Goal: Task Accomplishment & Management: Manage account settings

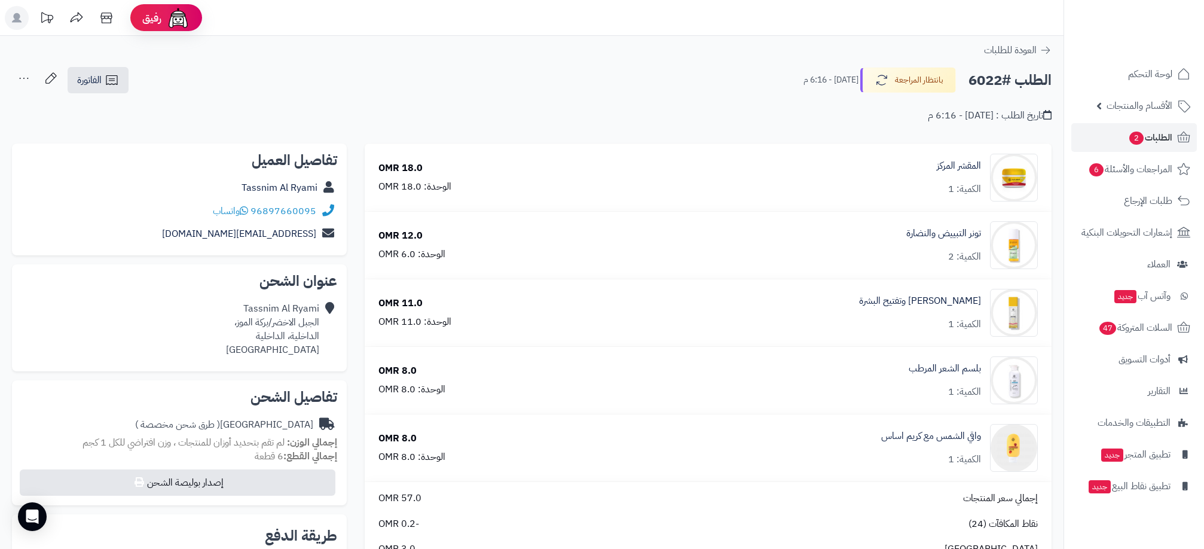
scroll to position [359, 0]
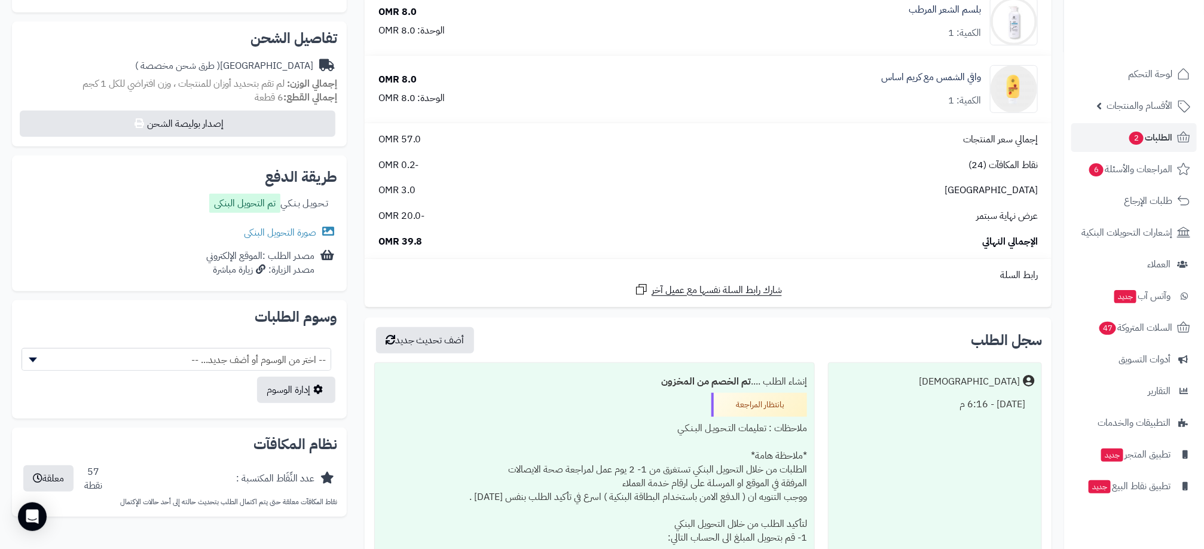
click at [870, 325] on div "سجل الطلب أضف تحديث جديد Matjrah اليوم - 6:16 م إنشاء الطلب .... تم الخصم من ال…" at bounding box center [708, 555] width 687 height 475
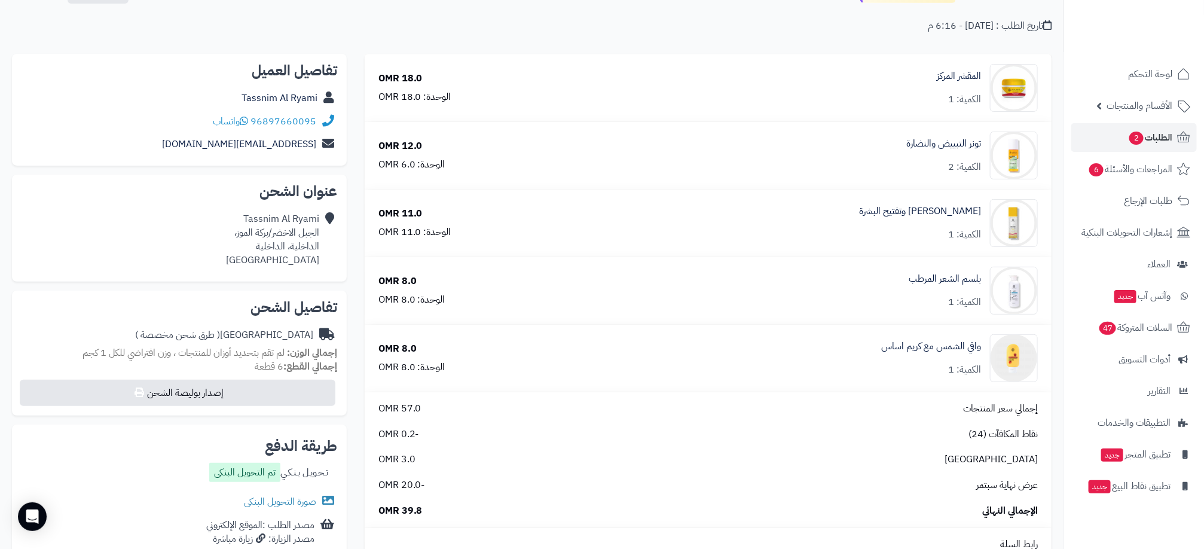
scroll to position [179, 0]
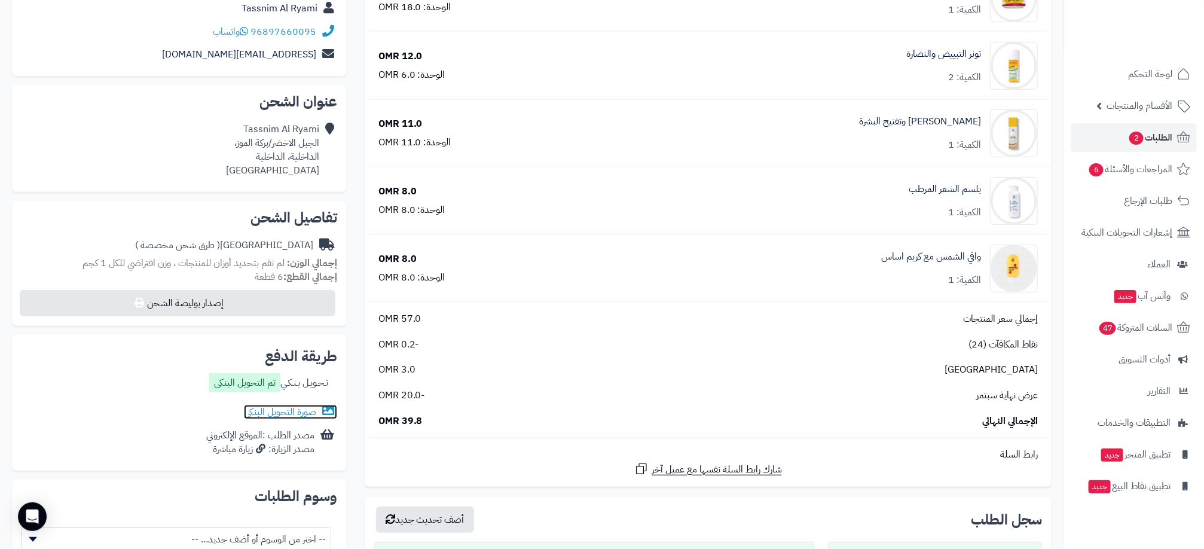
click at [272, 409] on link "صورة التحويل البنكى" at bounding box center [290, 412] width 93 height 14
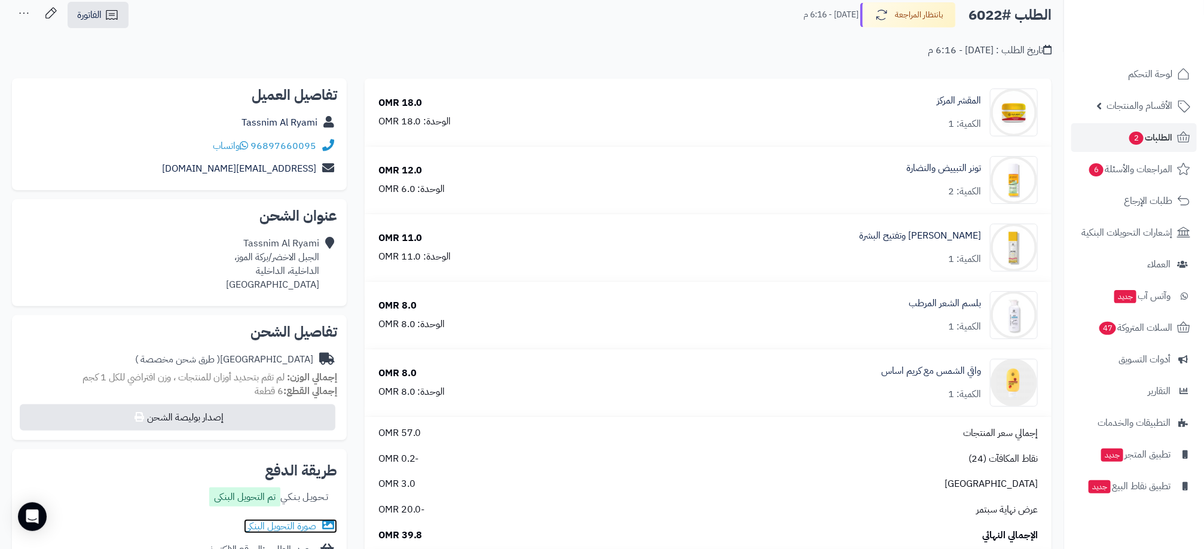
scroll to position [0, 0]
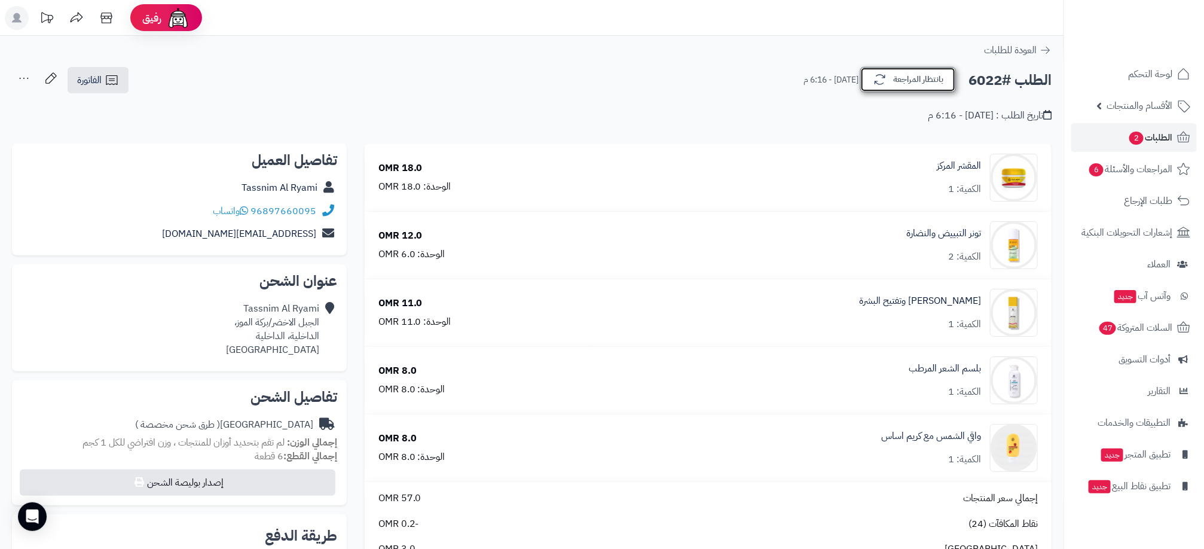
click at [943, 84] on button "بانتظار المراجعة" at bounding box center [909, 79] width 96 height 25
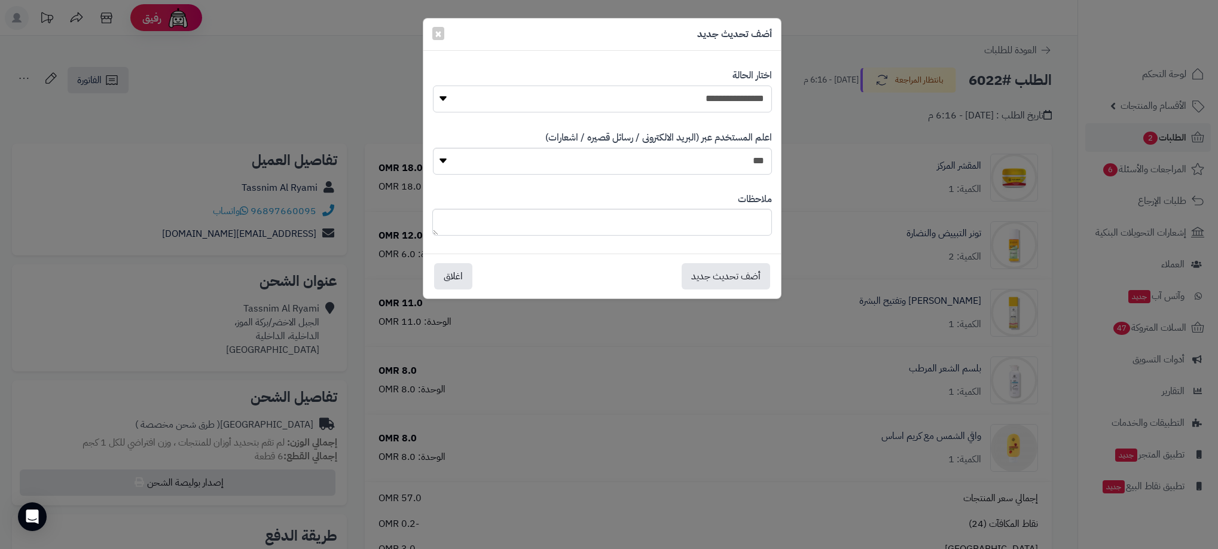
click at [754, 97] on select "**********" at bounding box center [602, 99] width 339 height 27
select select "**"
click at [433, 86] on select "**********" at bounding box center [602, 99] width 339 height 27
click at [718, 267] on button "أضف تحديث جديد" at bounding box center [726, 276] width 89 height 26
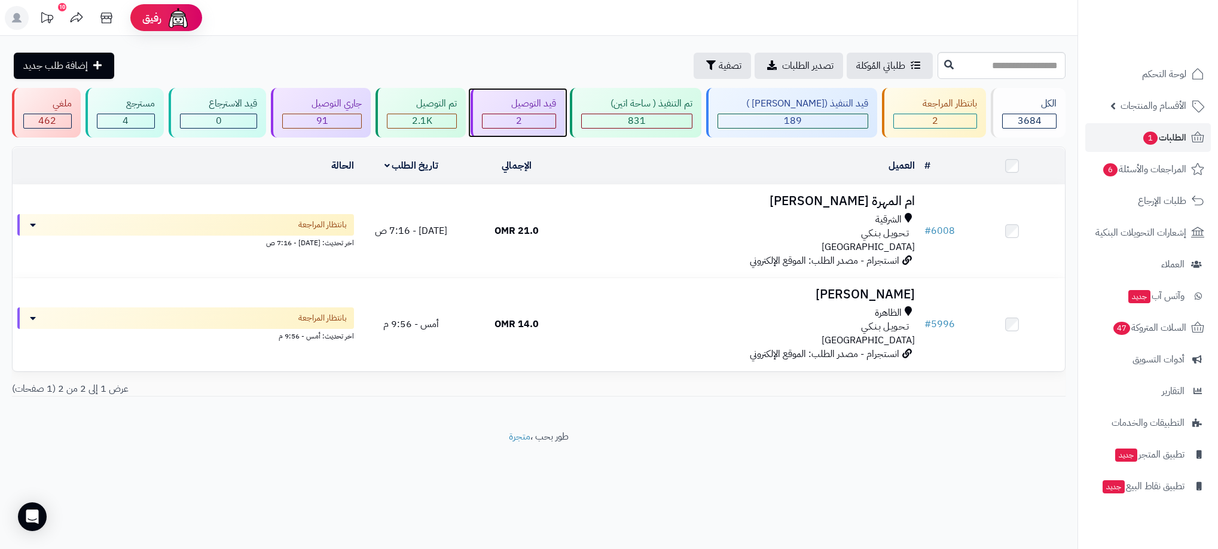
click at [517, 131] on div "قيد التوصيل 2" at bounding box center [518, 113] width 94 height 50
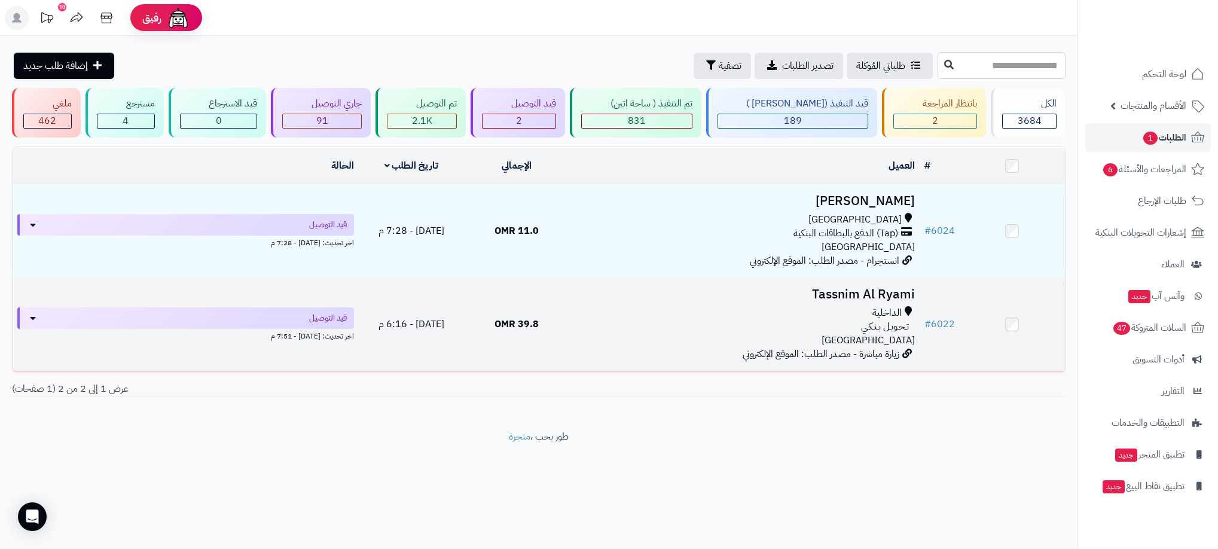
click at [835, 300] on h3 "Tassnim Al Ryami" at bounding box center [744, 295] width 341 height 14
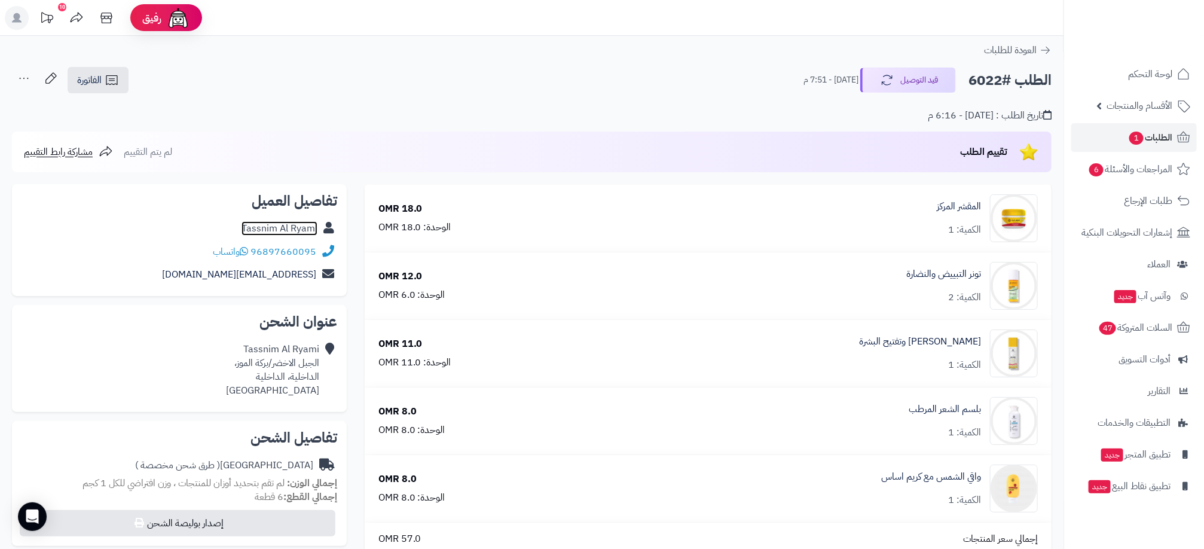
click at [277, 230] on link "Tassnim Al Ryami" at bounding box center [280, 228] width 76 height 14
click at [1109, 130] on link "الطلبات 1" at bounding box center [1135, 137] width 126 height 29
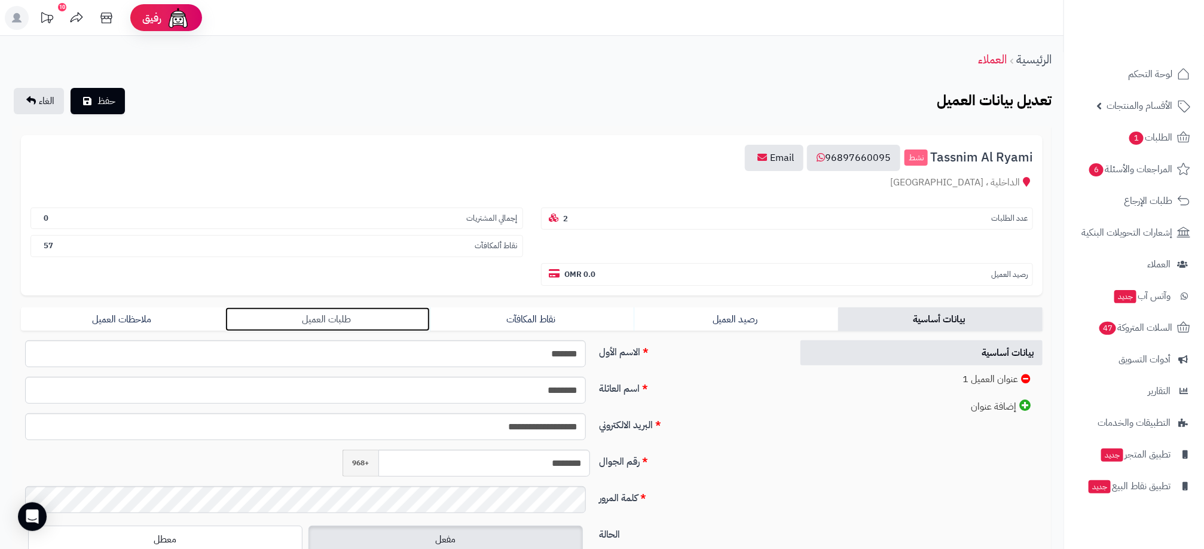
click at [348, 319] on link "طلبات العميل" at bounding box center [327, 319] width 205 height 24
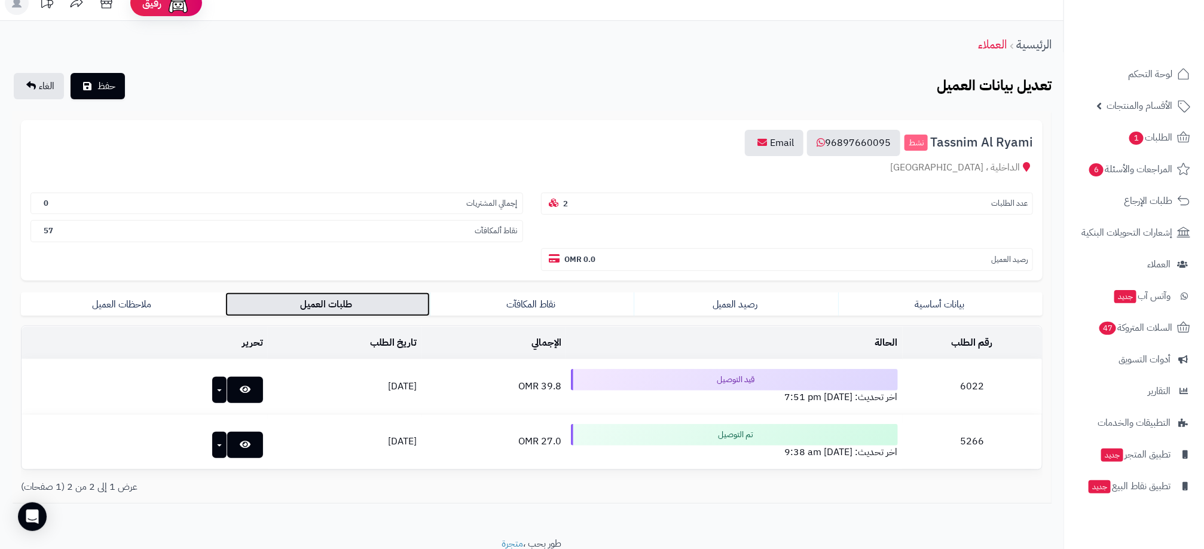
scroll to position [66, 0]
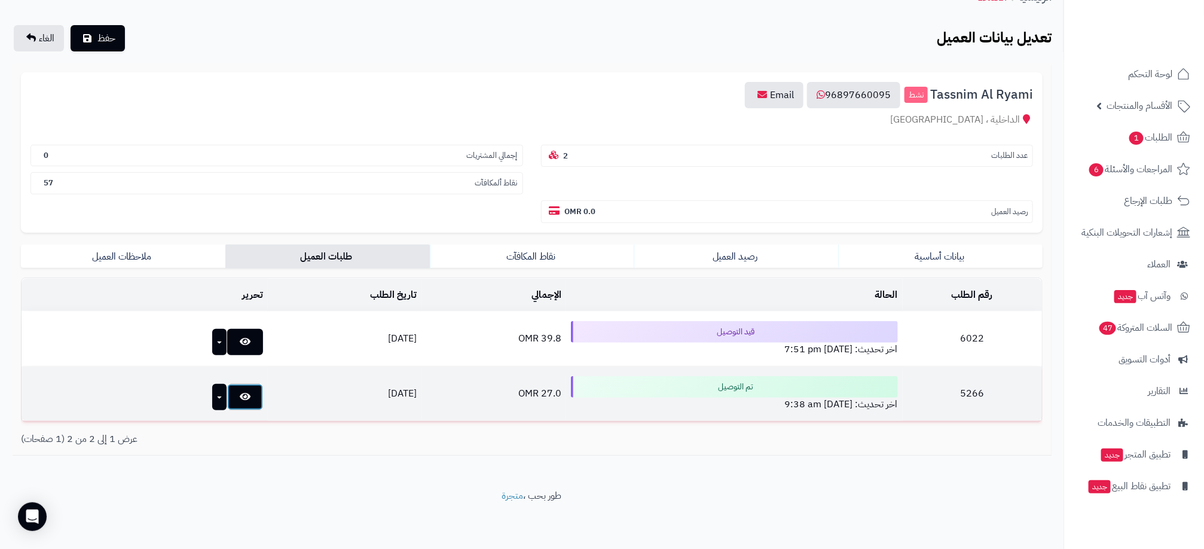
click at [240, 397] on icon at bounding box center [245, 397] width 11 height 10
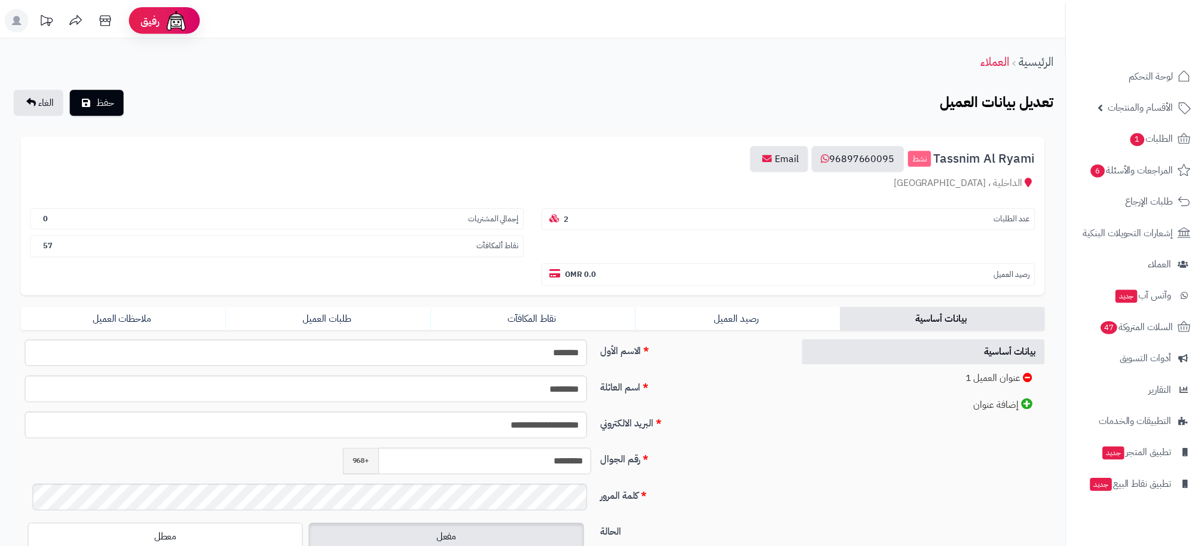
scroll to position [66, 0]
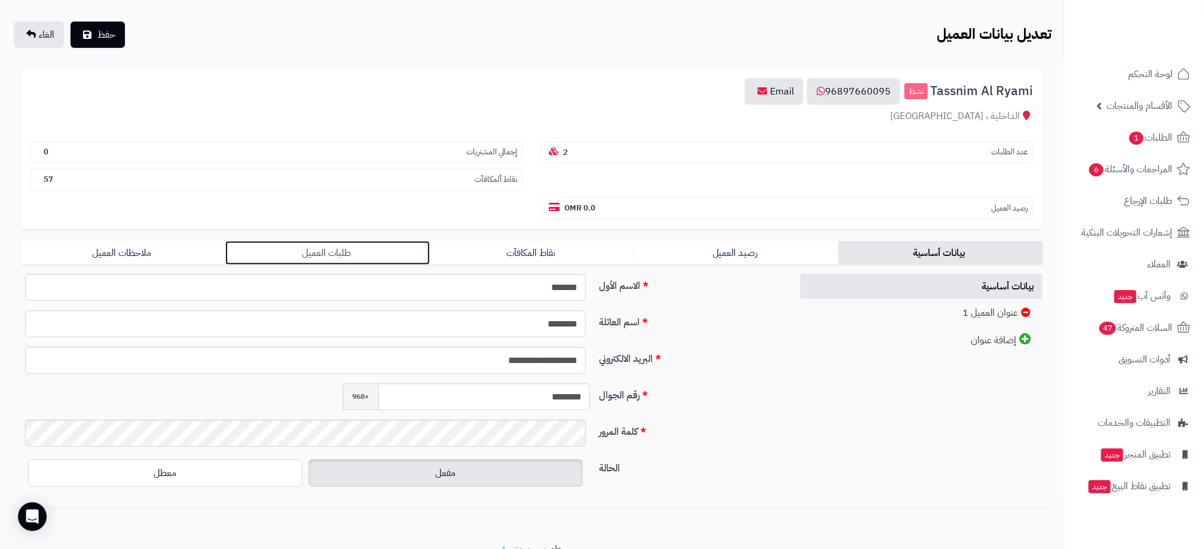
click at [307, 255] on link "طلبات العميل" at bounding box center [327, 253] width 205 height 24
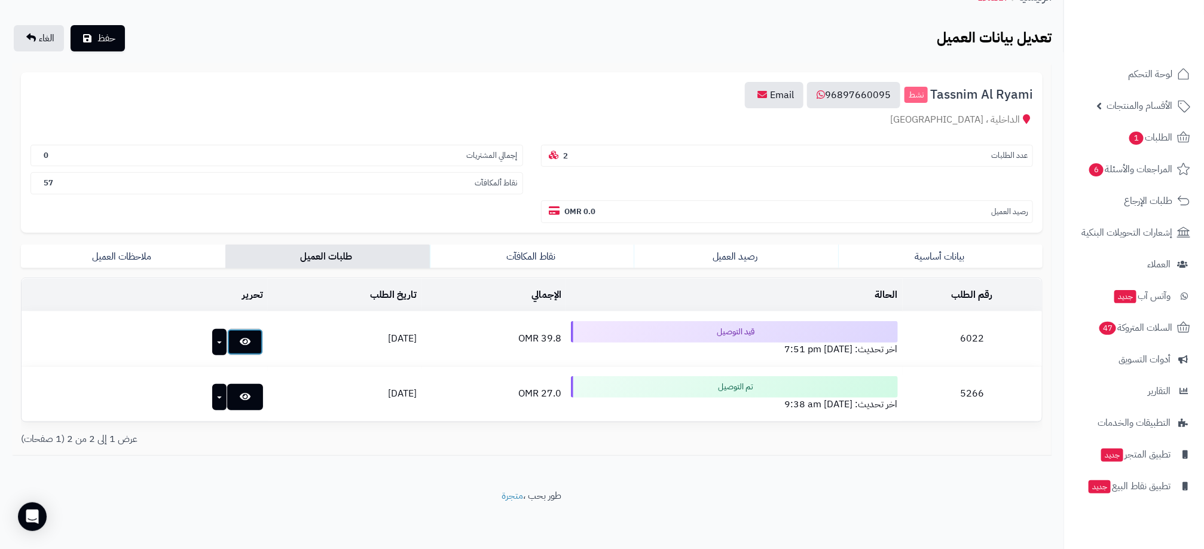
click at [227, 341] on link at bounding box center [245, 342] width 36 height 26
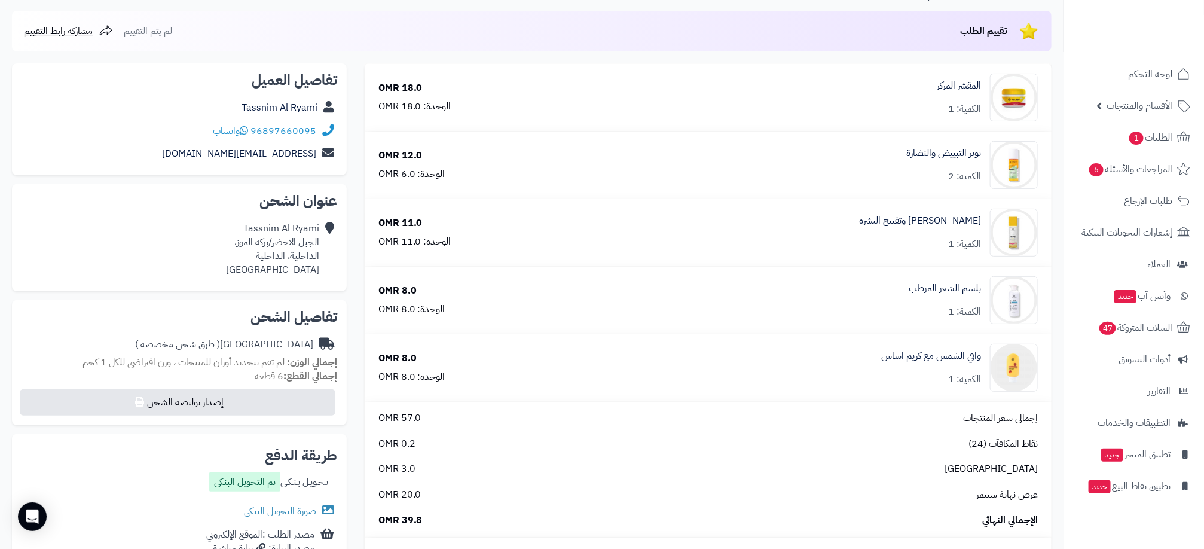
scroll to position [90, 0]
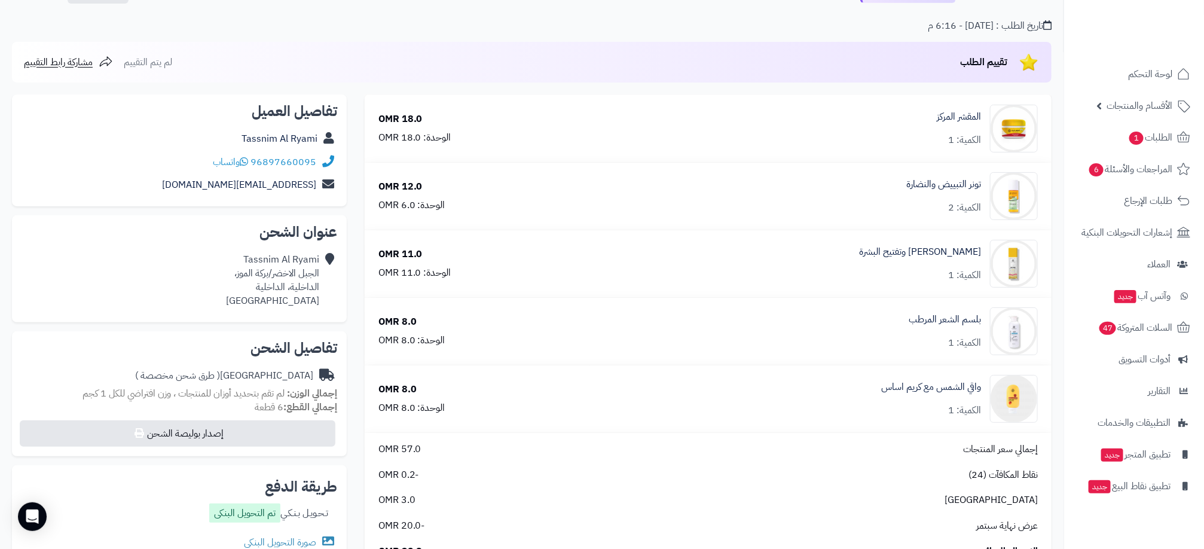
click at [953, 270] on div "الكمية: 1" at bounding box center [964, 276] width 33 height 14
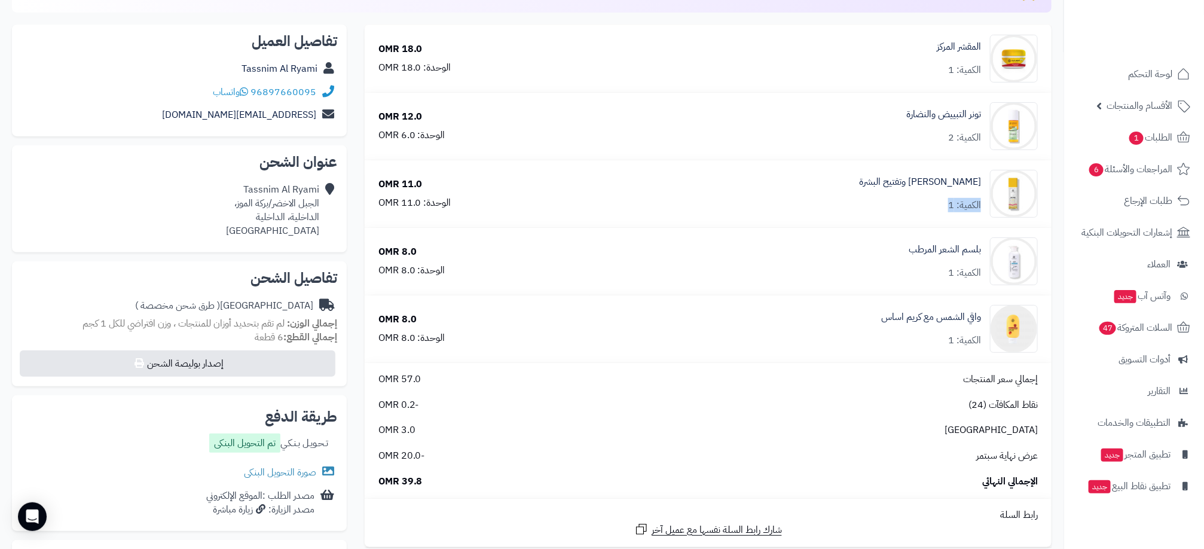
scroll to position [179, 0]
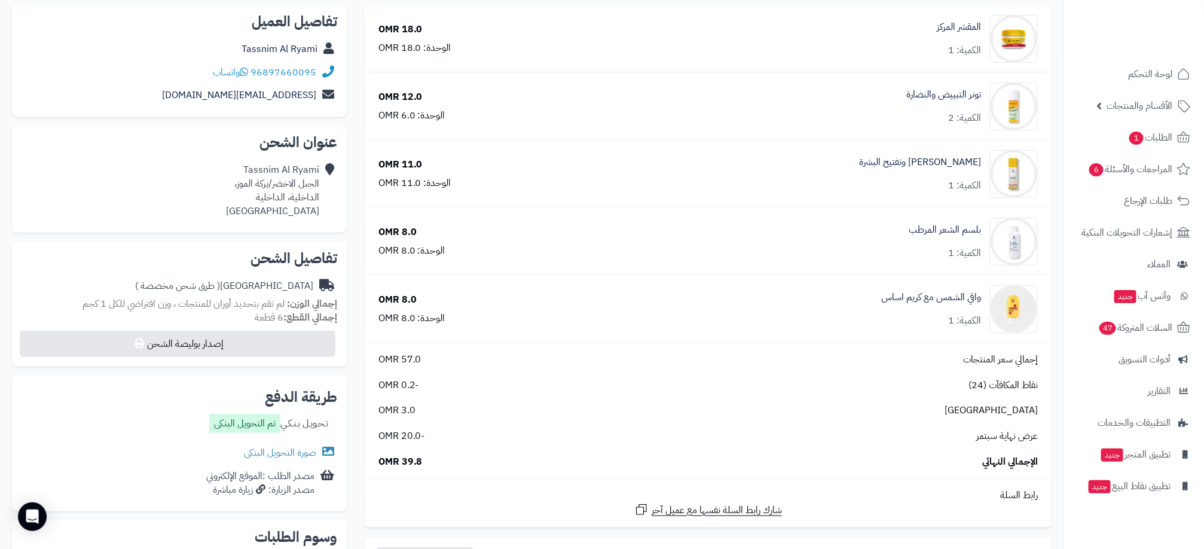
click at [395, 440] on span "-20.0 OMR" at bounding box center [402, 436] width 47 height 14
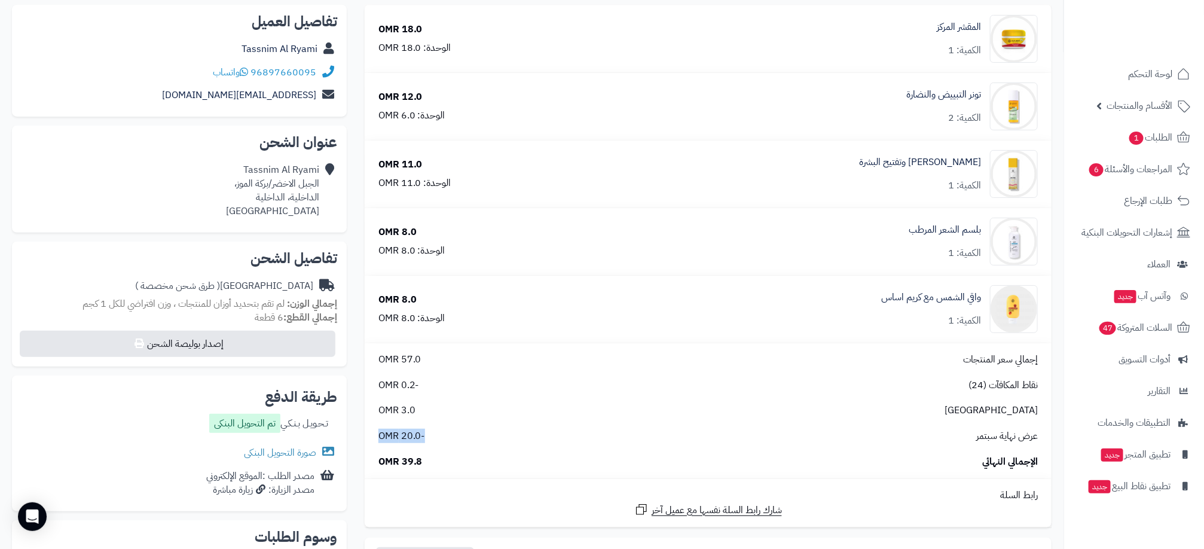
drag, startPoint x: 395, startPoint y: 440, endPoint x: 441, endPoint y: 443, distance: 46.2
click at [441, 443] on div "عرض نهاية سبتمر -20.0 OMR" at bounding box center [709, 436] width 678 height 14
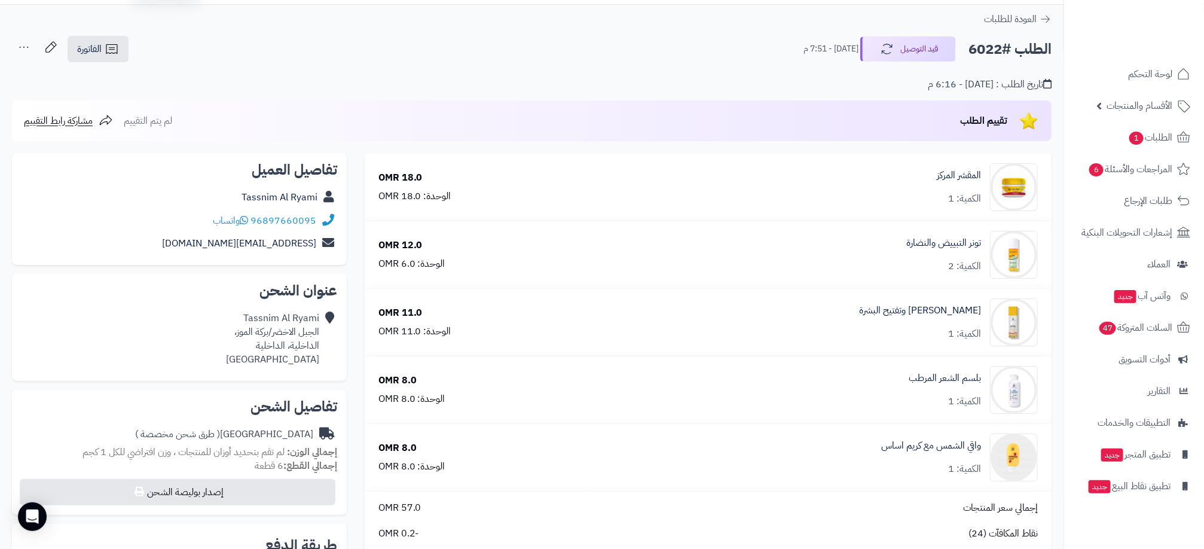
scroll to position [0, 0]
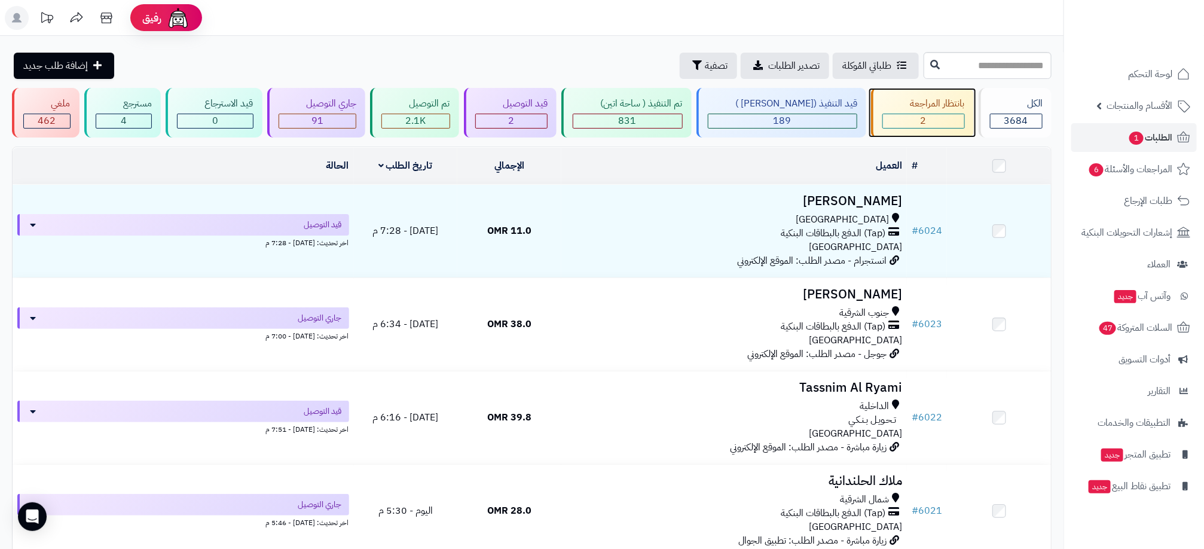
click at [931, 118] on div "2" at bounding box center [923, 121] width 81 height 14
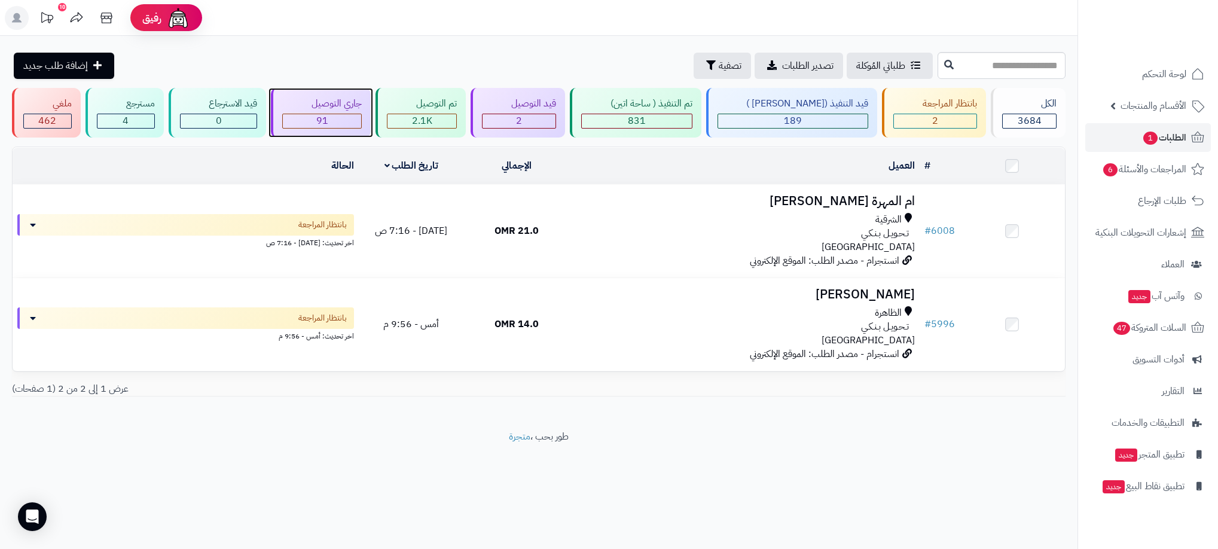
click at [361, 121] on div "91" at bounding box center [322, 121] width 78 height 14
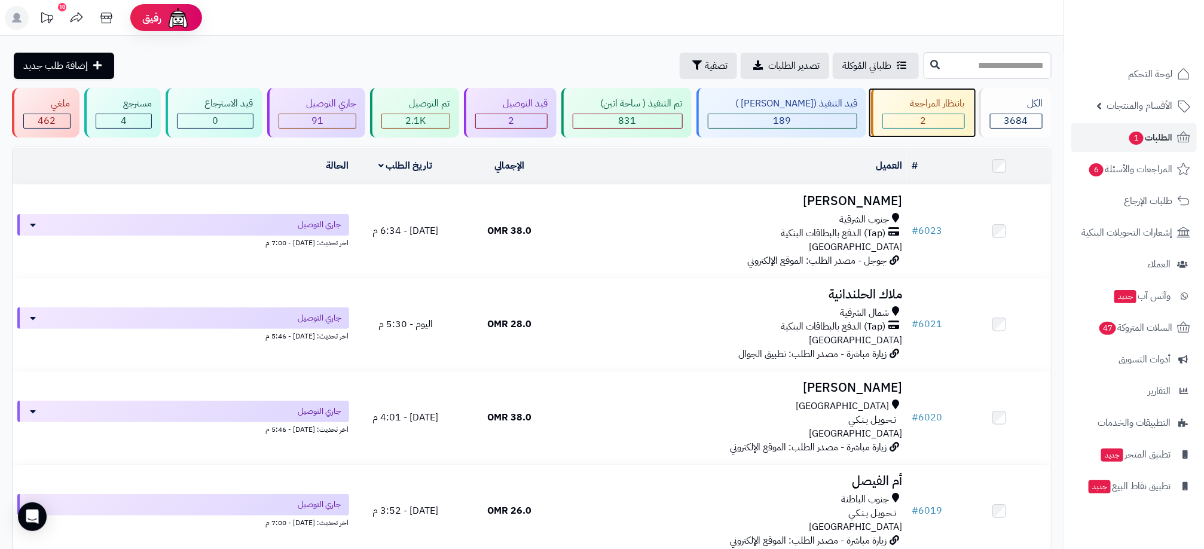
click at [902, 120] on div "2" at bounding box center [923, 121] width 81 height 14
